Goal: Information Seeking & Learning: Learn about a topic

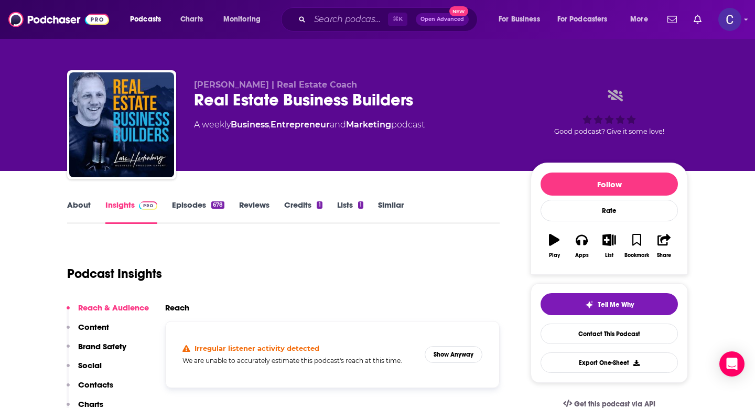
click at [73, 204] on link "About" at bounding box center [79, 212] width 24 height 24
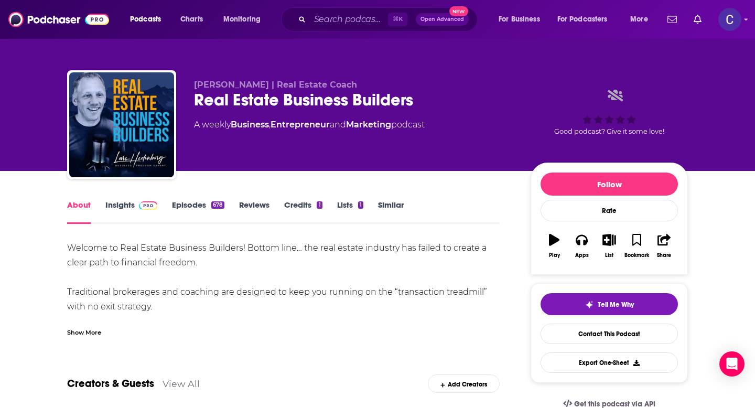
click at [84, 330] on div "Show More" at bounding box center [84, 332] width 34 height 10
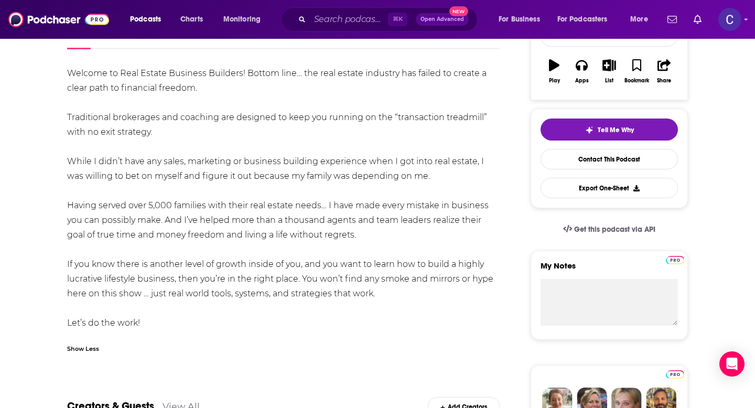
scroll to position [176, 0]
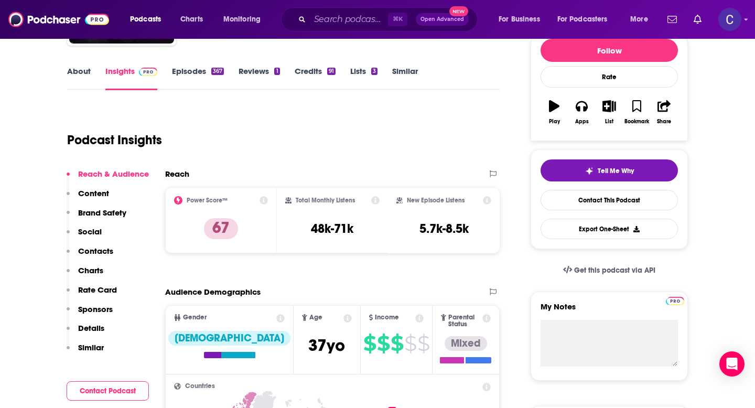
click at [77, 75] on link "About" at bounding box center [79, 78] width 24 height 24
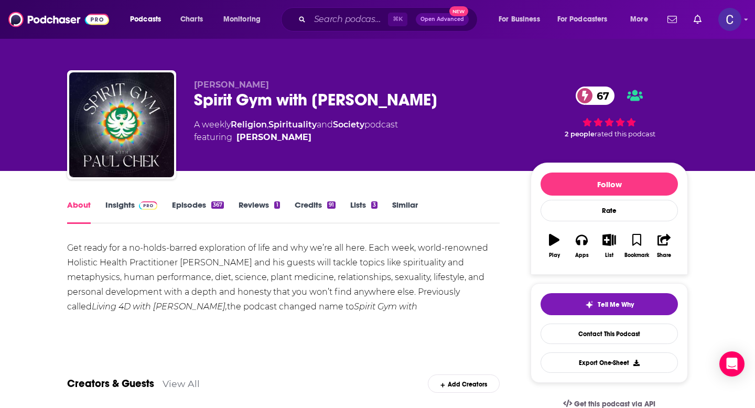
scroll to position [68, 0]
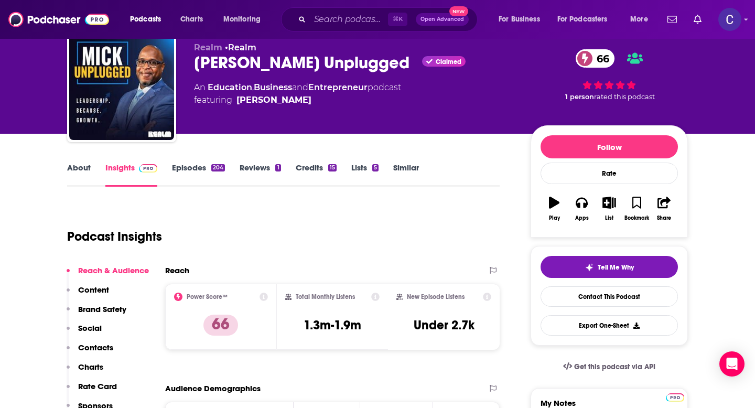
scroll to position [35, 0]
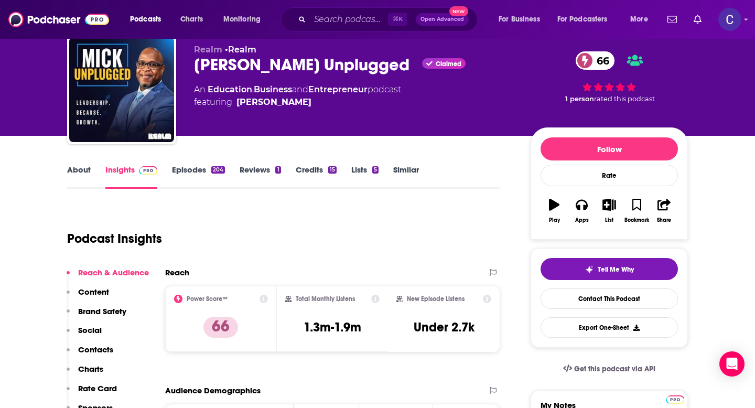
click at [75, 174] on link "About" at bounding box center [79, 177] width 24 height 24
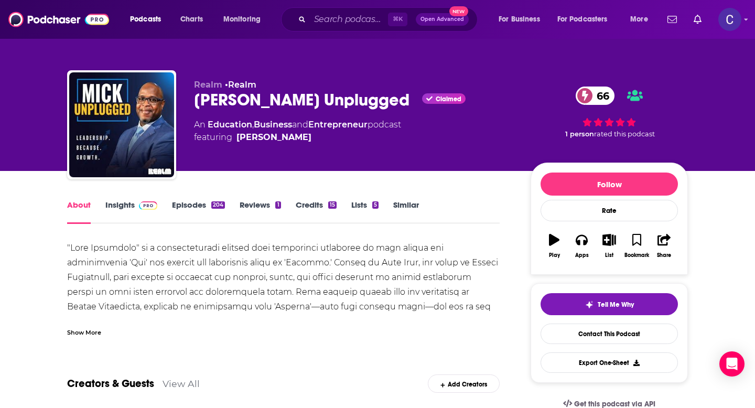
scroll to position [50, 0]
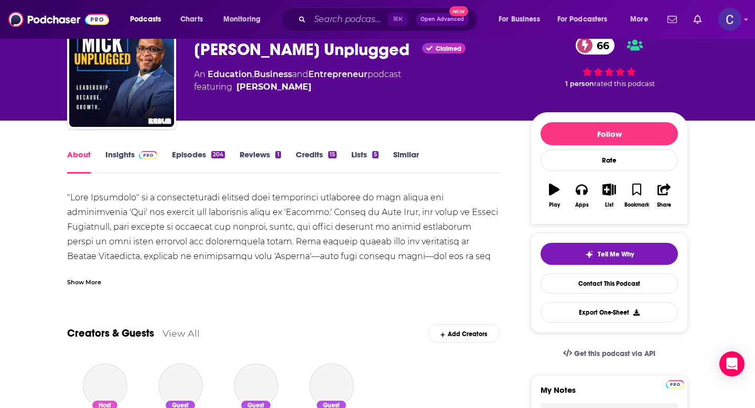
click at [82, 284] on div "Show More" at bounding box center [84, 281] width 34 height 10
